Goal: Navigation & Orientation: Find specific page/section

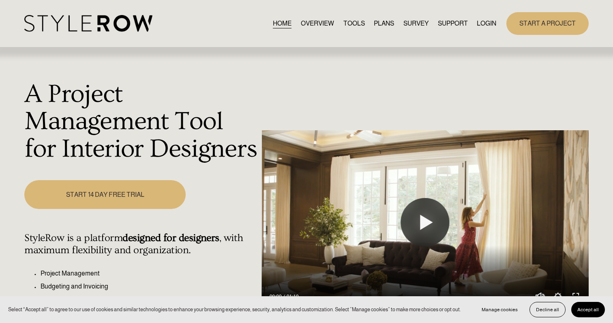
click at [486, 22] on link "LOGIN" at bounding box center [486, 23] width 19 height 11
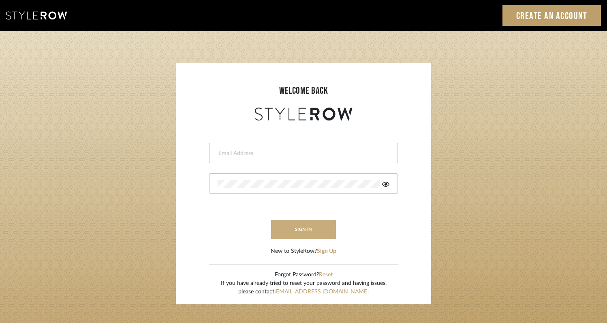
type input "rayeinteriordesign@gmail.com"
click at [295, 228] on button "sign in" at bounding box center [303, 229] width 65 height 19
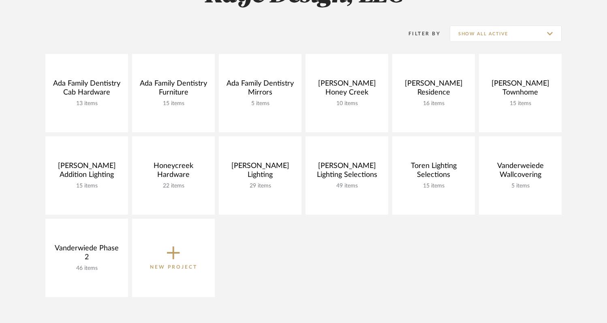
scroll to position [148, 0]
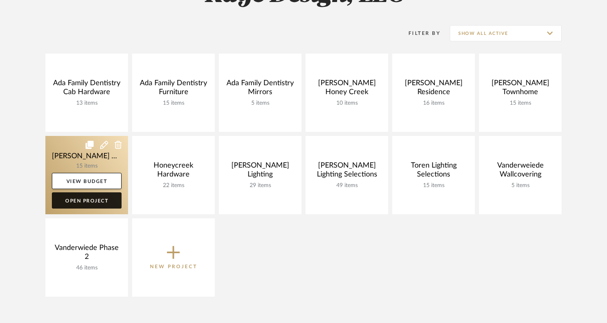
click at [88, 204] on link "Open Project" at bounding box center [87, 200] width 70 height 16
